Goal: Check status: Check status

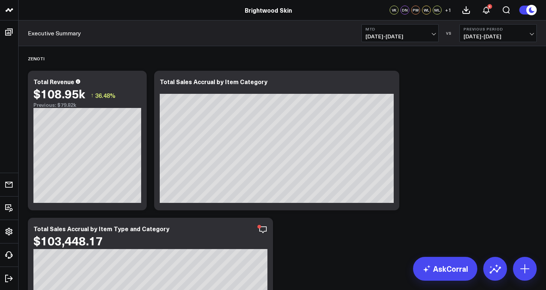
click at [430, 38] on span "[DATE] - [DATE]" at bounding box center [400, 36] width 69 height 6
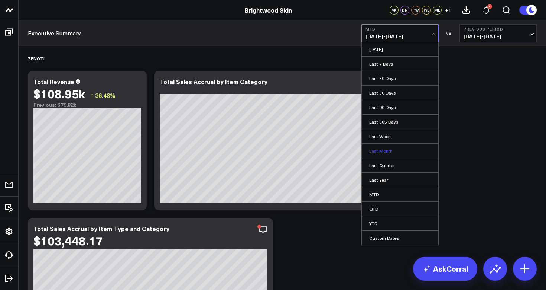
click at [379, 153] on link "Last Month" at bounding box center [400, 150] width 77 height 14
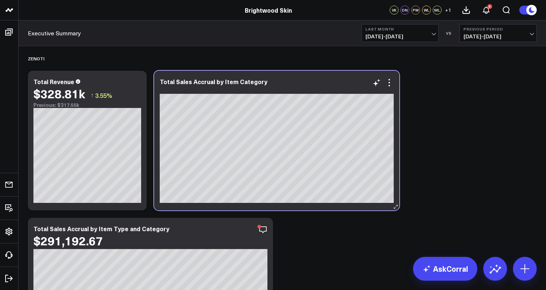
click at [394, 86] on div "Total Sales Accrual by Item Category [fontSize:14px lineHeight:16px]Other[/]: […" at bounding box center [276, 140] width 245 height 139
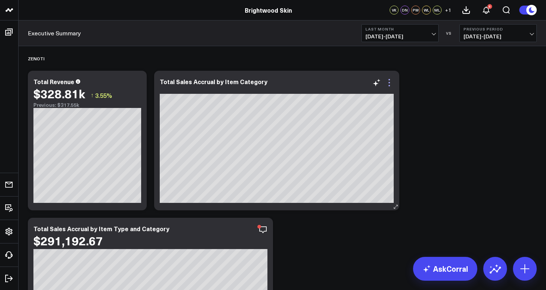
click at [392, 86] on icon at bounding box center [389, 82] width 9 height 9
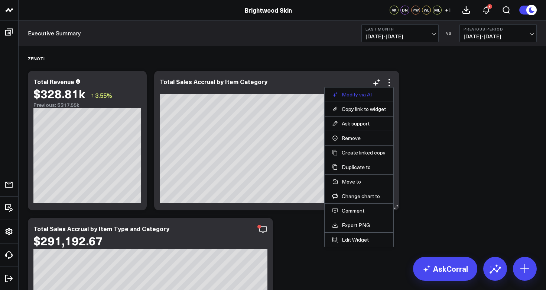
click at [361, 94] on button "Modify via AI" at bounding box center [359, 94] width 54 height 7
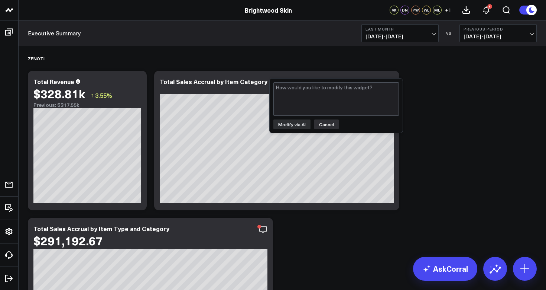
click at [327, 126] on button "Cancel" at bounding box center [326, 124] width 25 height 10
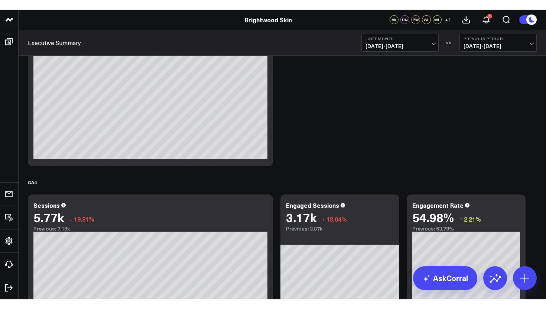
scroll to position [395, 0]
